Goal: Information Seeking & Learning: Learn about a topic

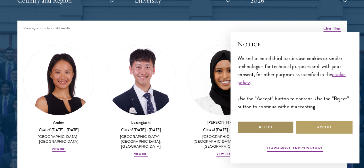
click at [271, 122] on button "Reject" at bounding box center [266, 127] width 56 height 13
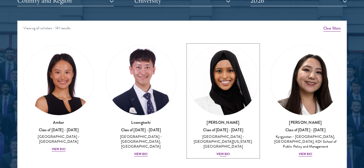
click at [217, 152] on div "View Bio" at bounding box center [224, 154] width 14 height 5
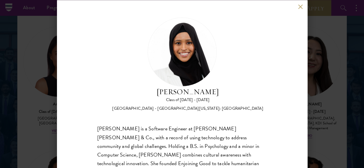
scroll to position [745, 0]
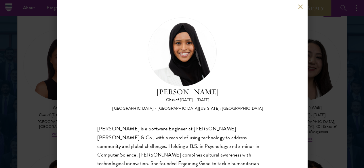
click at [299, 6] on button at bounding box center [300, 6] width 5 height 5
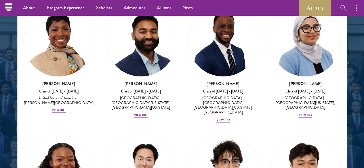
scroll to position [391, 0]
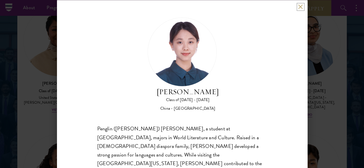
click at [300, 5] on button at bounding box center [300, 6] width 5 height 5
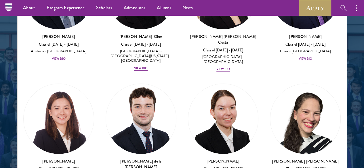
scroll to position [931, 0]
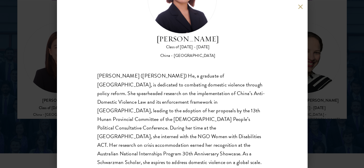
scroll to position [806, 0]
click at [301, 7] on button at bounding box center [300, 6] width 5 height 5
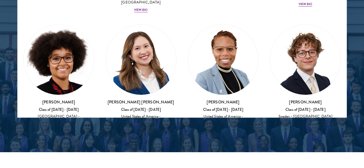
scroll to position [1058, 0]
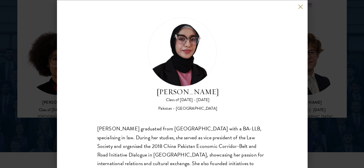
click at [302, 7] on button at bounding box center [300, 6] width 5 height 5
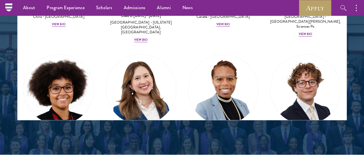
scroll to position [1030, 0]
